Goal: Task Accomplishment & Management: Manage account settings

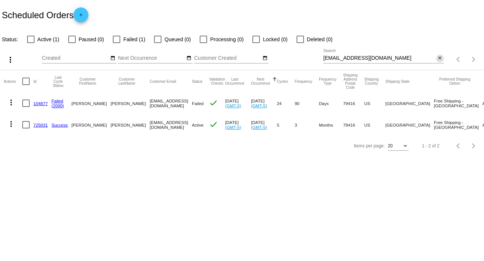
click at [439, 60] on mat-icon "close" at bounding box center [439, 58] width 5 height 6
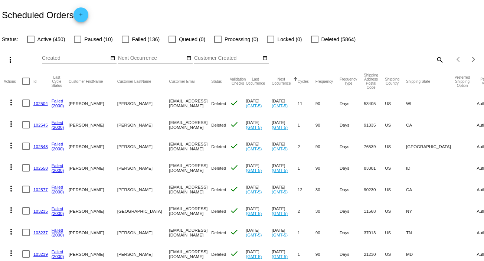
click at [435, 57] on mat-icon "search" at bounding box center [439, 60] width 9 height 12
click at [433, 57] on input "Search" at bounding box center [383, 58] width 121 height 6
paste input "[EMAIL_ADDRESS][DOMAIN_NAME]"
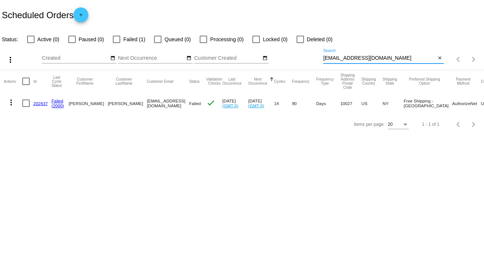
type input "[EMAIL_ADDRESS][DOMAIN_NAME]"
click at [11, 100] on mat-icon "more_vert" at bounding box center [11, 102] width 9 height 9
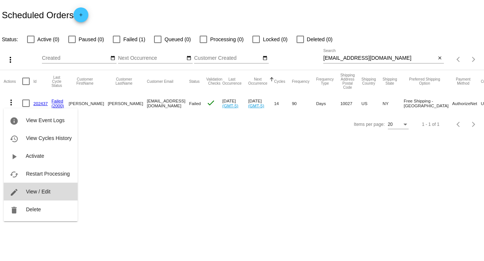
click at [51, 190] on button "edit View / Edit" at bounding box center [41, 192] width 74 height 18
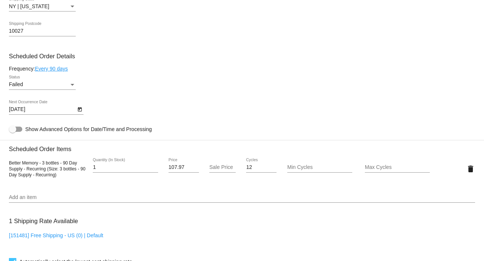
scroll to position [396, 0]
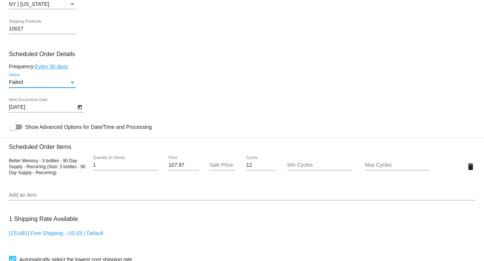
click at [71, 82] on div "Status" at bounding box center [72, 82] width 7 height 6
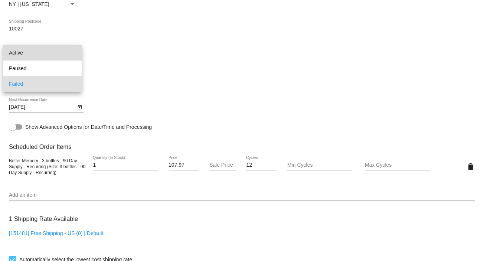
click at [65, 53] on span "Active" at bounding box center [42, 53] width 67 height 16
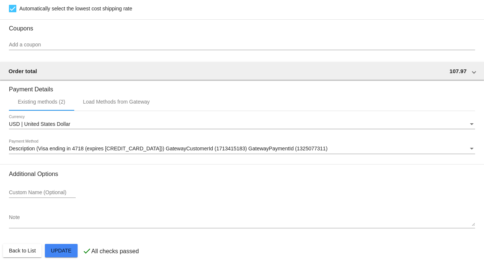
scroll to position [657, 0]
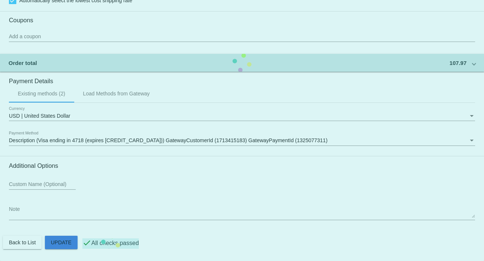
drag, startPoint x: 56, startPoint y: 240, endPoint x: 62, endPoint y: 235, distance: 7.1
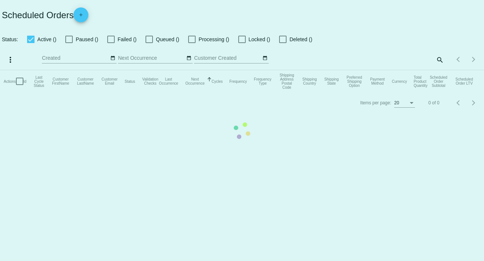
checkbox input "false"
